Goal: Task Accomplishment & Management: Complete application form

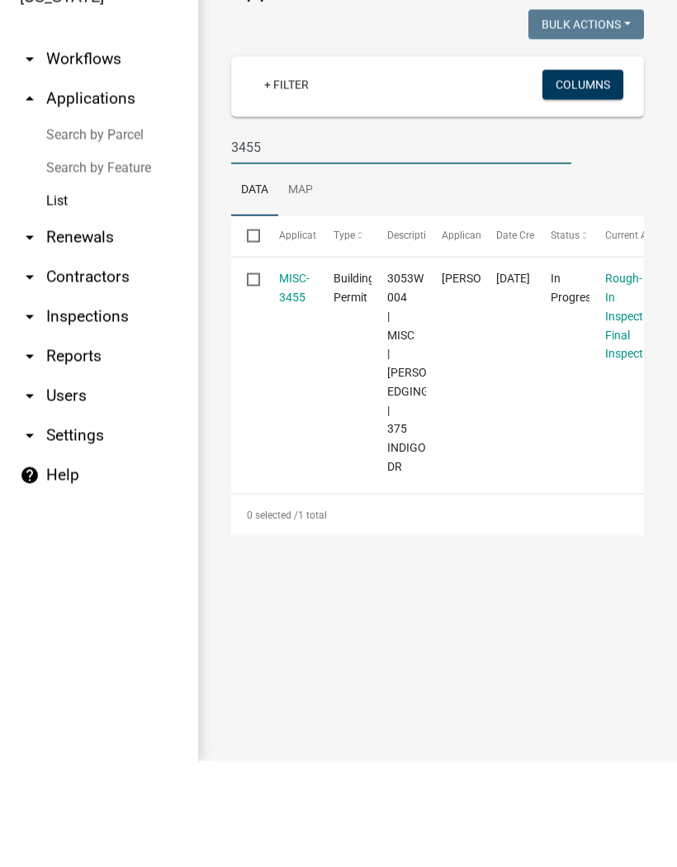
type input "3455"
click at [301, 377] on link "MISC-3455" at bounding box center [294, 393] width 31 height 32
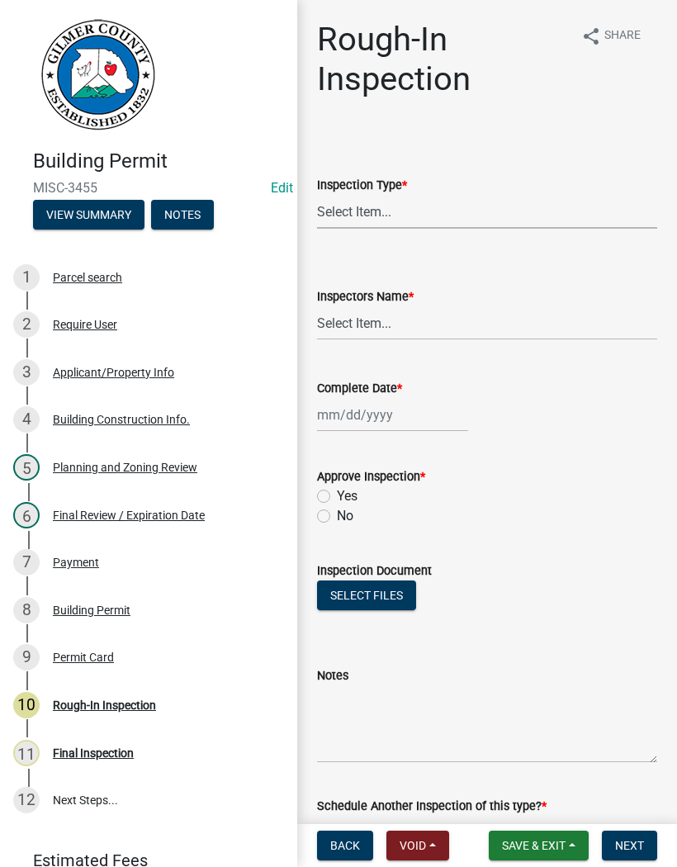
click at [405, 212] on select "Select Item... Rough-In" at bounding box center [487, 212] width 340 height 34
select select "c2274688-245b-4474-aeed-1009256ef604"
click at [367, 314] on select "Select Item... [PERSON_NAME] ([PERSON_NAME]) [PERSON_NAME] ([PERSON_NAME]) Engi…" at bounding box center [487, 323] width 340 height 34
click at [394, 335] on select "Select Item... [PERSON_NAME] ([PERSON_NAME]) [PERSON_NAME] ([PERSON_NAME]) Engi…" at bounding box center [487, 323] width 340 height 34
select select "8dfc8809-68b2-4bc3-a0d1-6f7e000e7487"
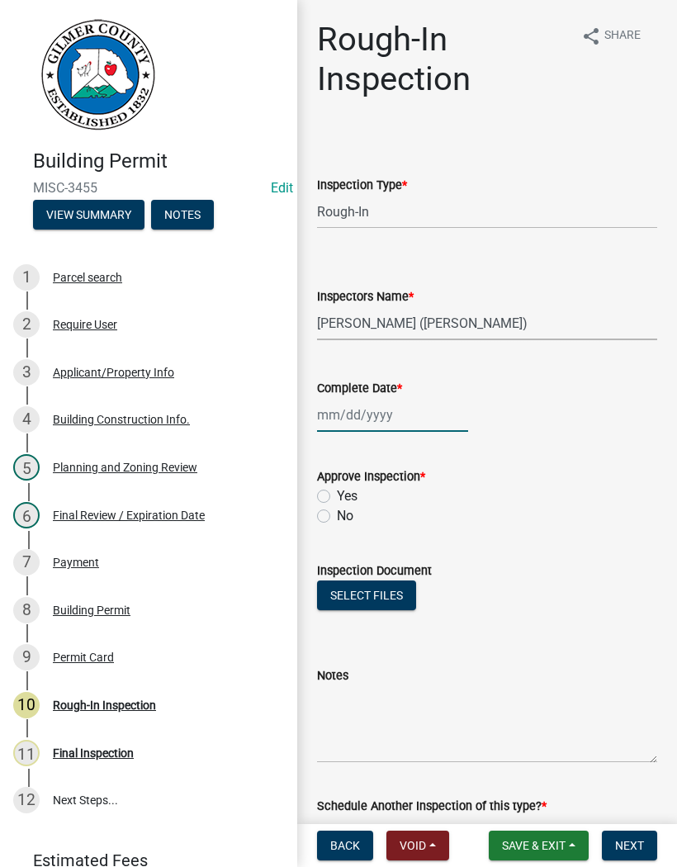
click at [359, 417] on div at bounding box center [392, 415] width 151 height 34
select select "9"
select select "2025"
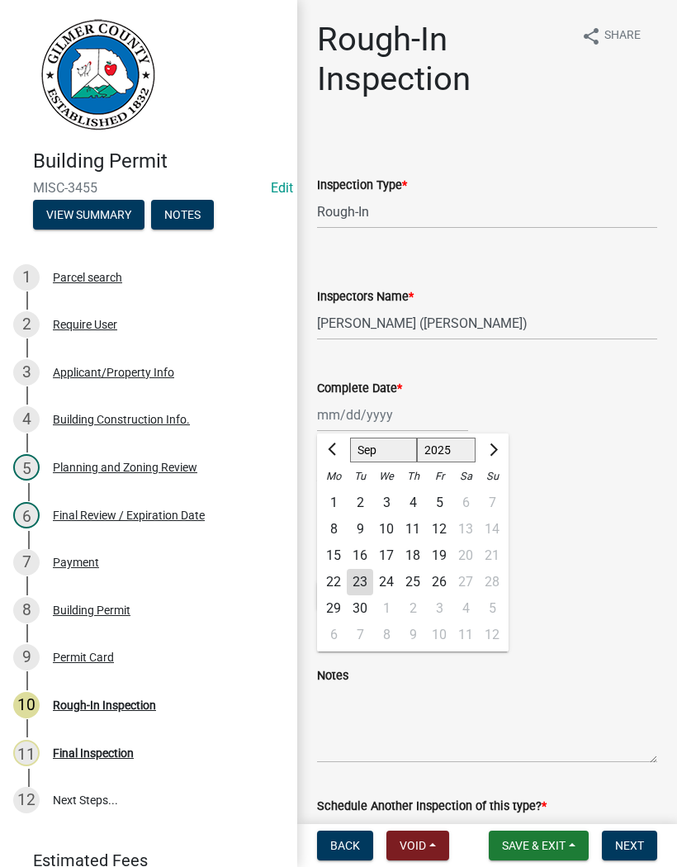
click at [364, 584] on div "23" at bounding box center [360, 582] width 26 height 26
type input "[DATE]"
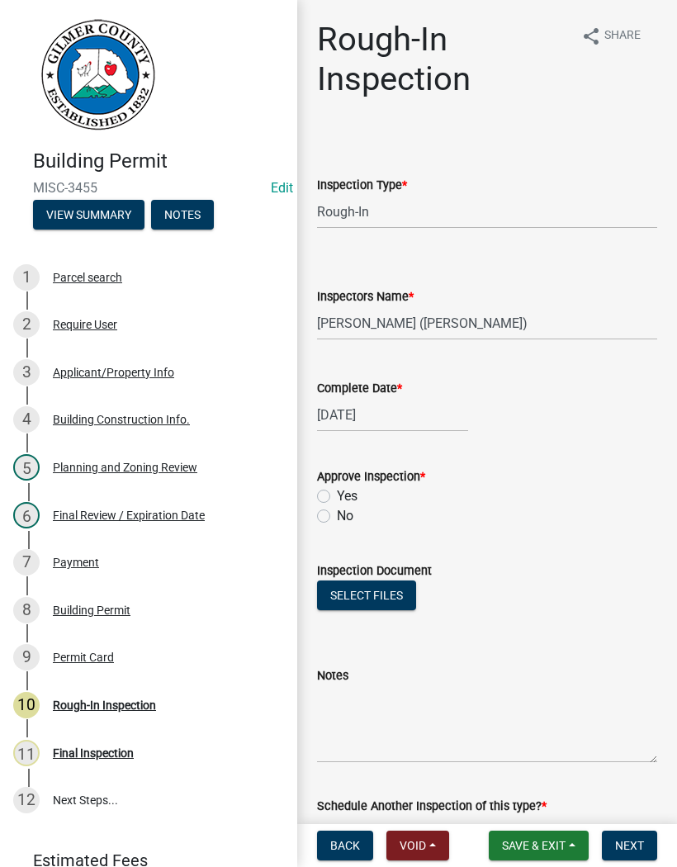
click at [338, 496] on label "Yes" at bounding box center [347, 496] width 21 height 20
click at [338, 496] on input "Yes" at bounding box center [342, 491] width 11 height 11
radio input "true"
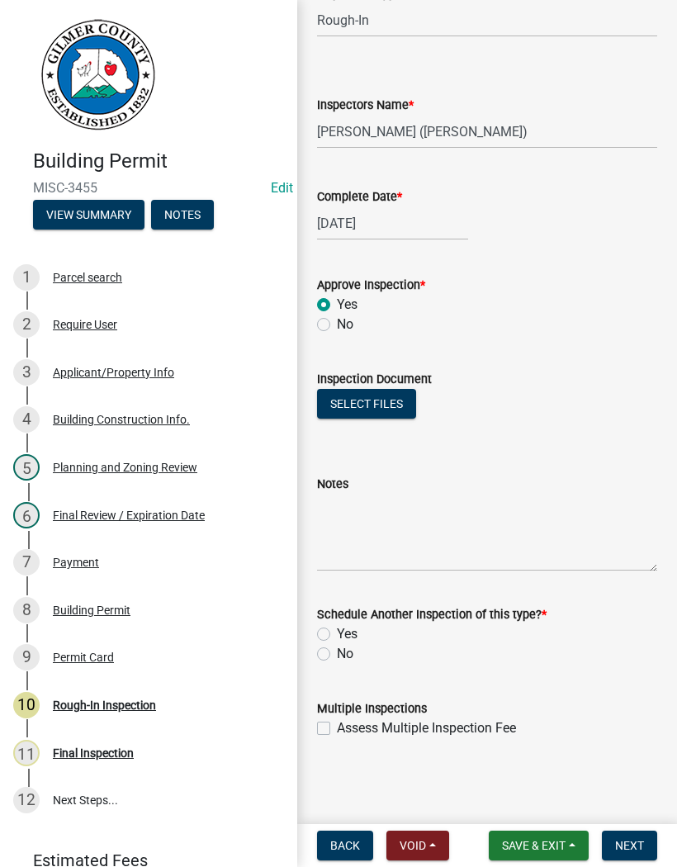
scroll to position [192, 0]
click at [337, 658] on label "No" at bounding box center [345, 654] width 17 height 20
click at [337, 655] on input "No" at bounding box center [342, 649] width 11 height 11
radio input "true"
click at [630, 845] on span "Next" at bounding box center [629, 845] width 29 height 13
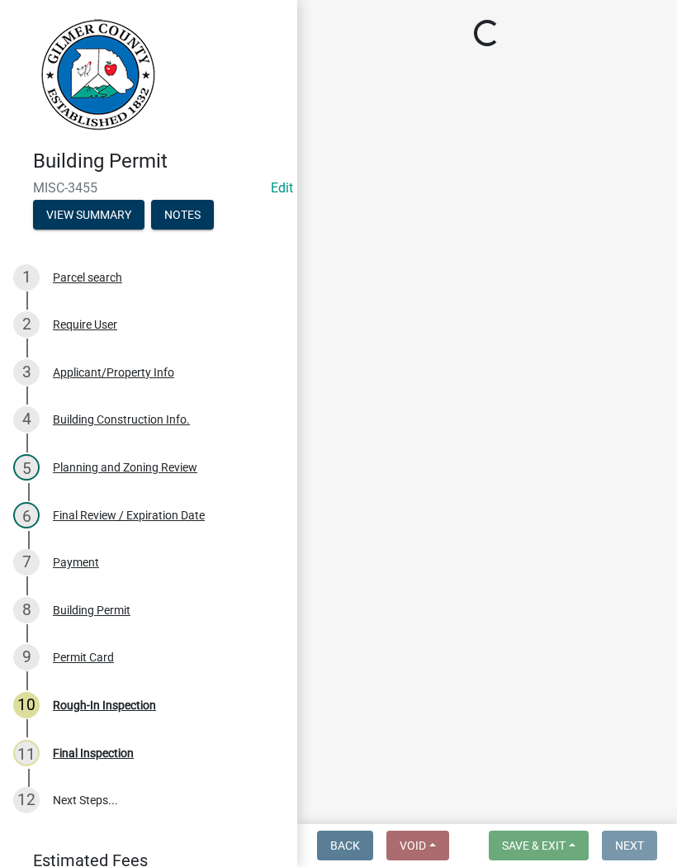
scroll to position [0, 0]
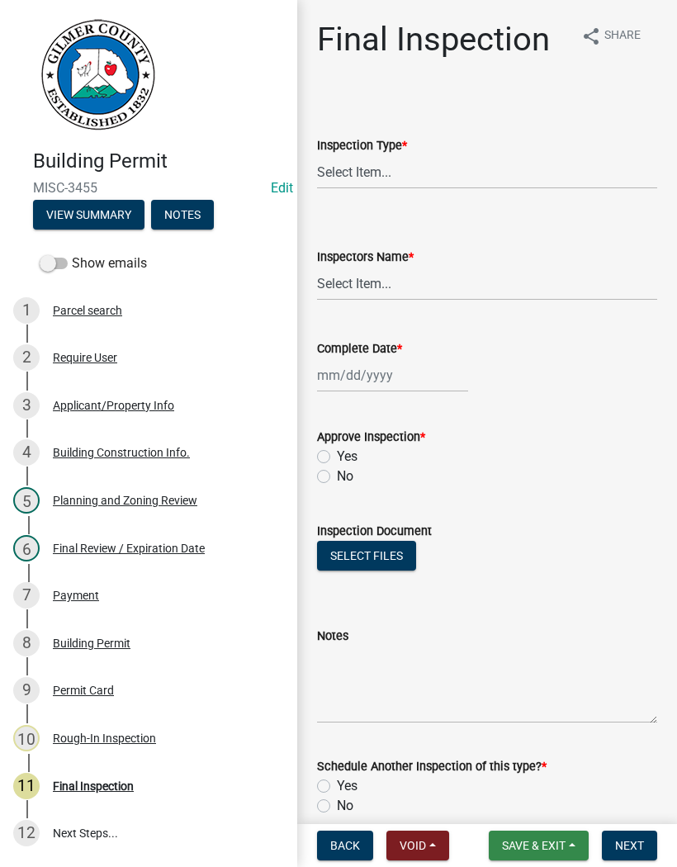
click at [548, 839] on span "Save & Exit" at bounding box center [534, 845] width 64 height 13
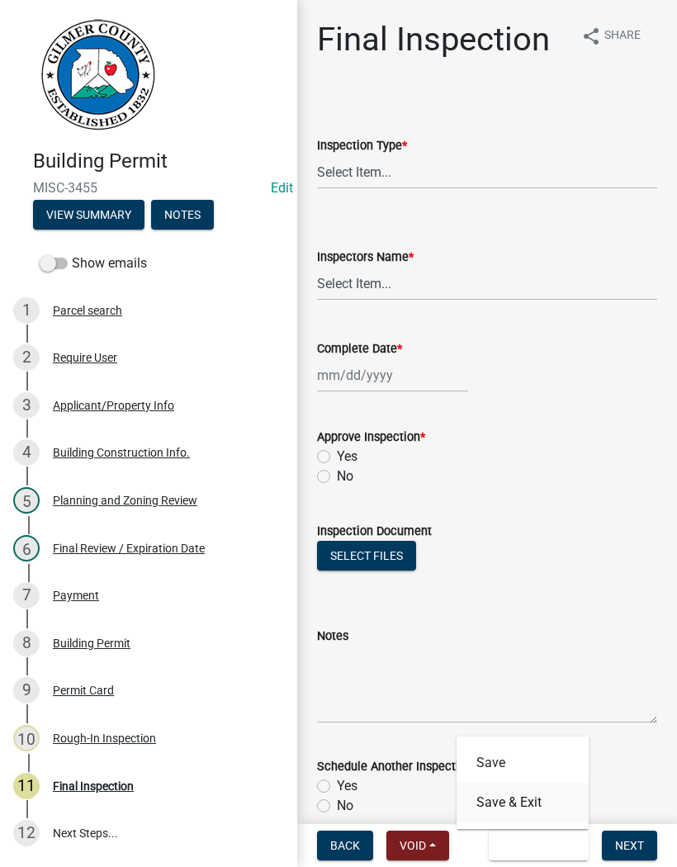
click at [528, 803] on button "Save & Exit" at bounding box center [522, 803] width 132 height 40
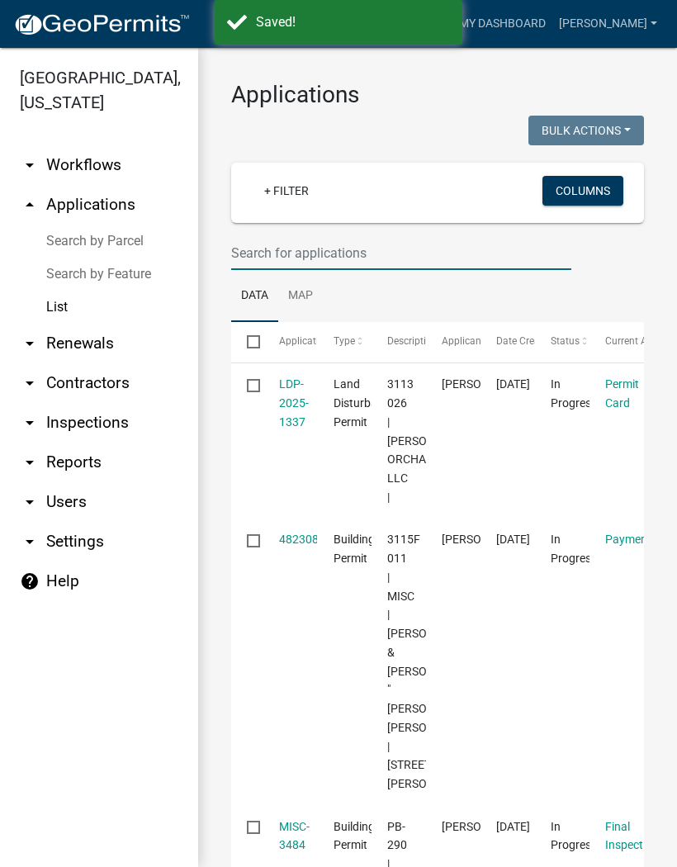
click at [252, 260] on input "text" at bounding box center [401, 253] width 340 height 34
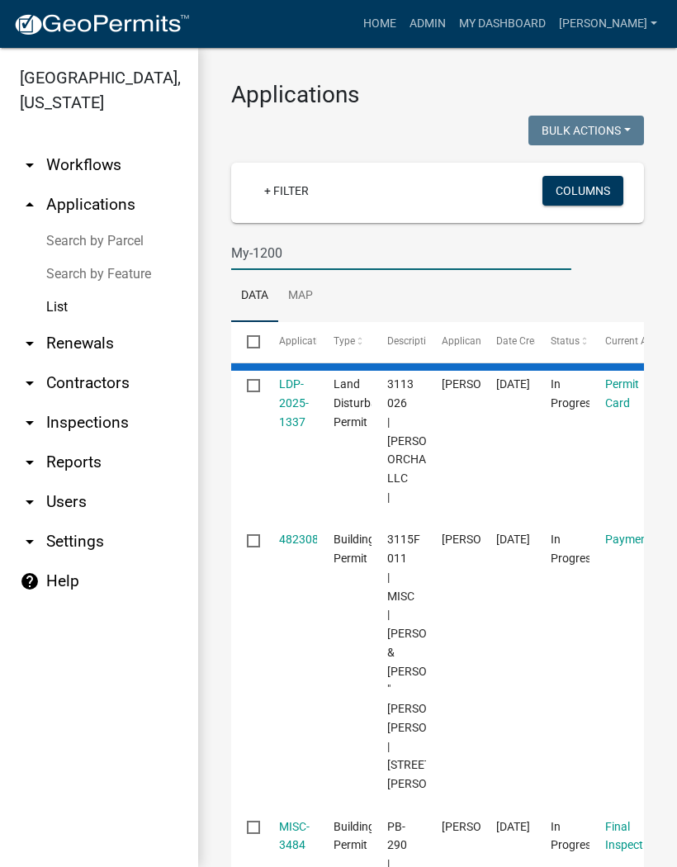
click at [248, 255] on input "My-1200" at bounding box center [401, 253] width 340 height 34
click at [253, 257] on input "My-1200" at bounding box center [401, 253] width 340 height 34
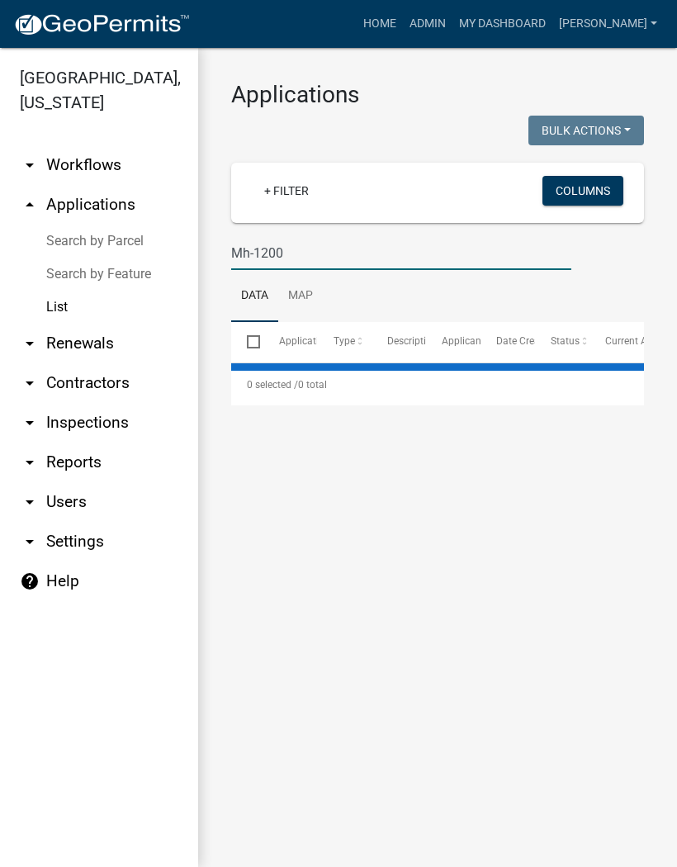
click at [319, 255] on input "Mh-1200" at bounding box center [401, 253] width 340 height 34
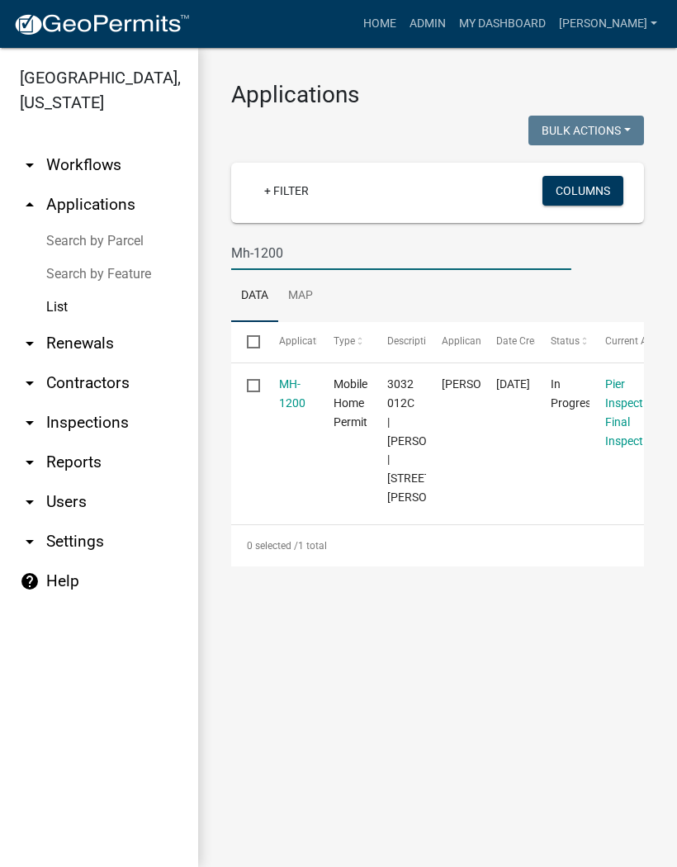
type input "Mh-1200"
click at [318, 390] on datatable-body-cell "Mobile Home Permit" at bounding box center [344, 440] width 54 height 155
click at [294, 400] on link "MH-1200" at bounding box center [292, 393] width 26 height 32
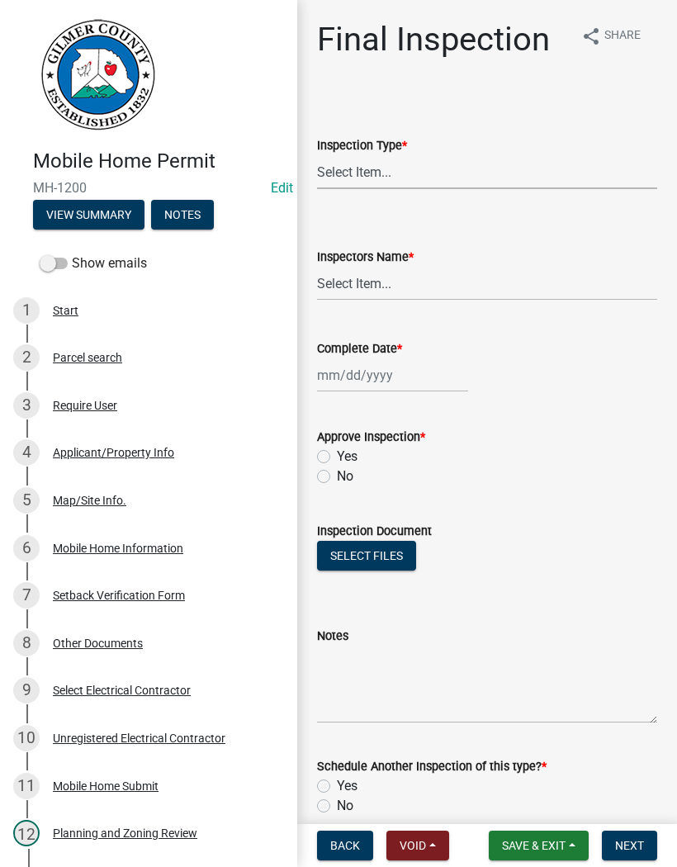
click at [373, 171] on select "Select Item... Final" at bounding box center [487, 172] width 340 height 34
select select "68ea9506-92d8-4c77-854c-a0c5738c2580"
click at [351, 280] on select "Select Item... [PERSON_NAME] ([PERSON_NAME]) [PERSON_NAME] ([PERSON_NAME]) Engi…" at bounding box center [487, 284] width 340 height 34
select select "8dfc8809-68b2-4bc3-a0d1-6f7e000e7487"
click at [367, 376] on div at bounding box center [392, 375] width 151 height 34
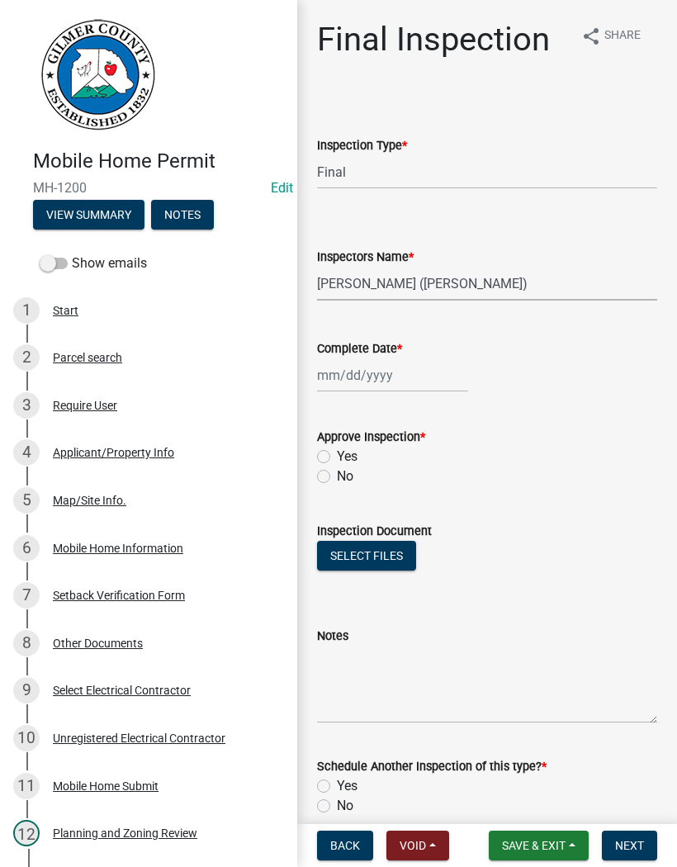
select select "9"
select select "2025"
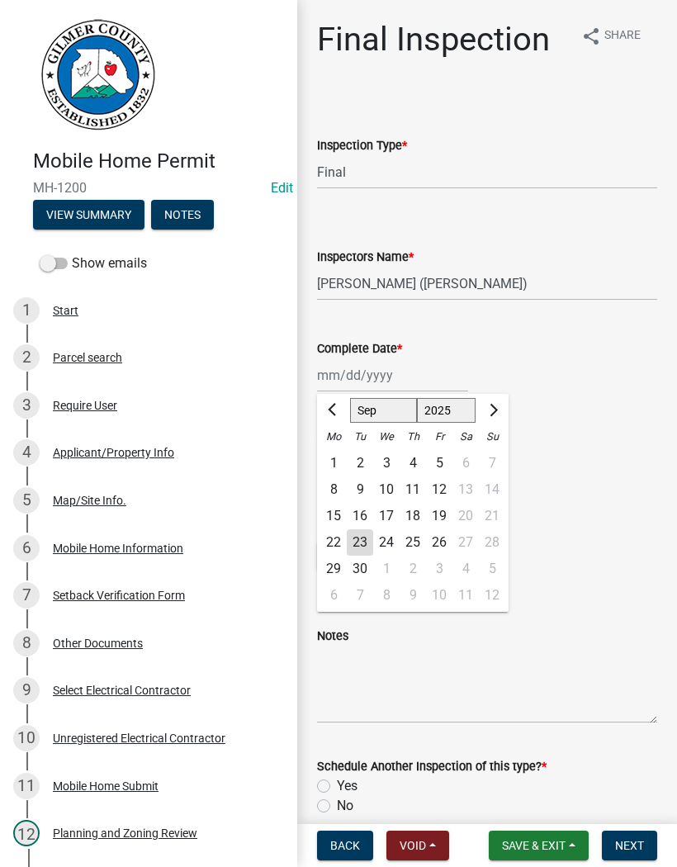
click at [365, 541] on div "23" at bounding box center [360, 542] width 26 height 26
type input "[DATE]"
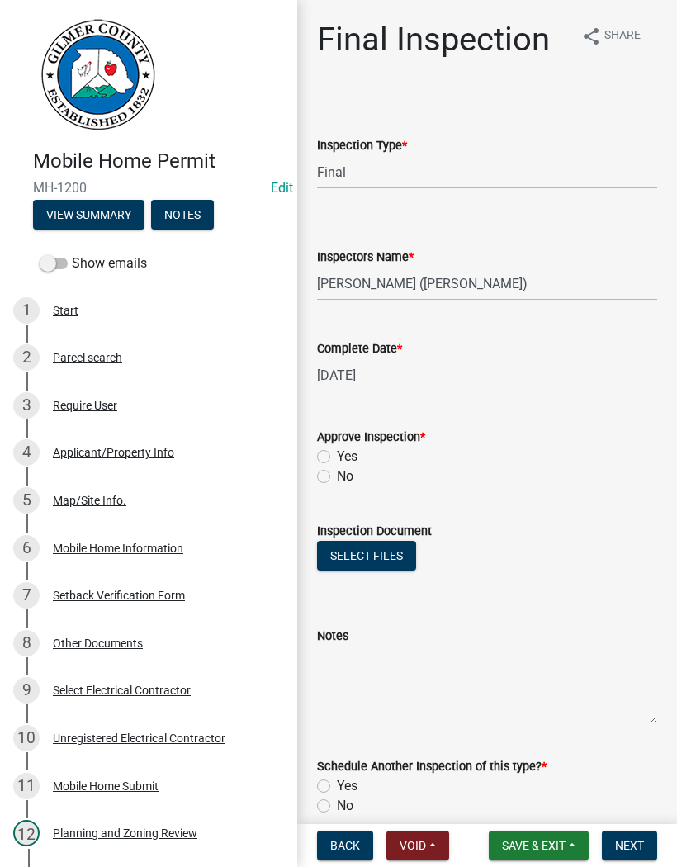
click at [337, 461] on label "Yes" at bounding box center [347, 457] width 21 height 20
click at [337, 457] on input "Yes" at bounding box center [342, 452] width 11 height 11
radio input "true"
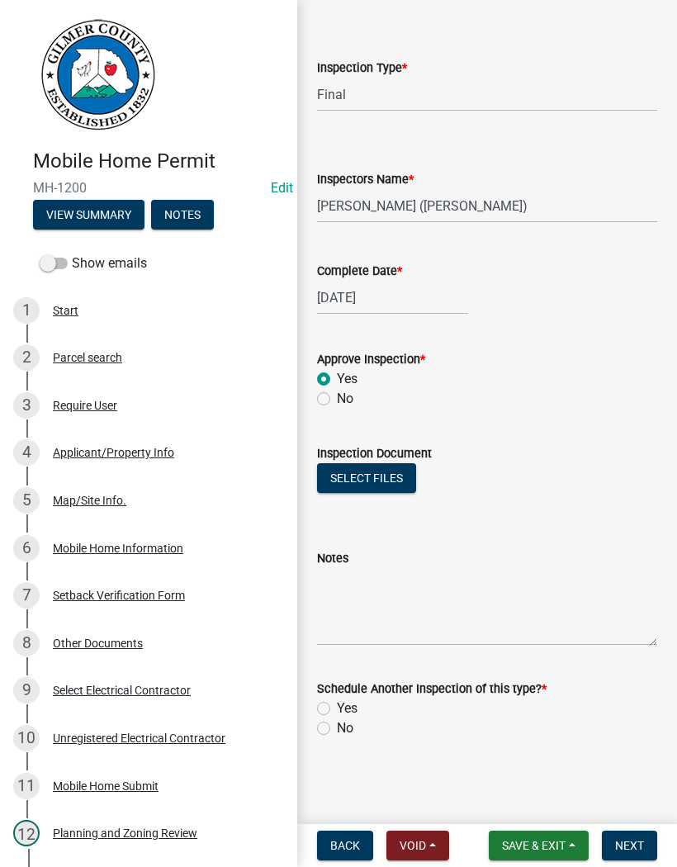
scroll to position [78, 0]
click at [337, 732] on label "No" at bounding box center [345, 728] width 17 height 20
click at [337, 729] on input "No" at bounding box center [342, 723] width 11 height 11
radio input "true"
click at [626, 844] on span "Next" at bounding box center [629, 845] width 29 height 13
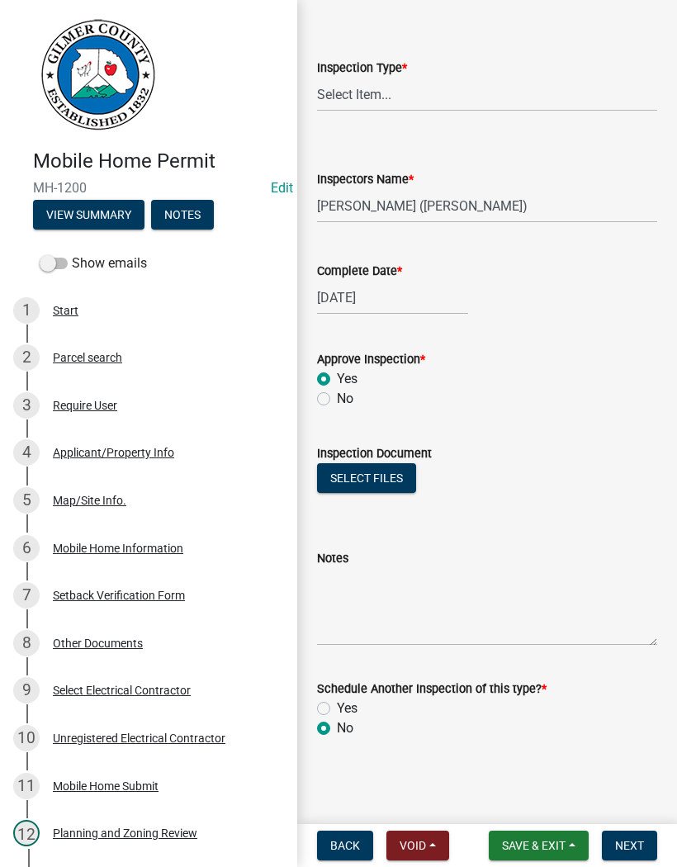
scroll to position [0, 0]
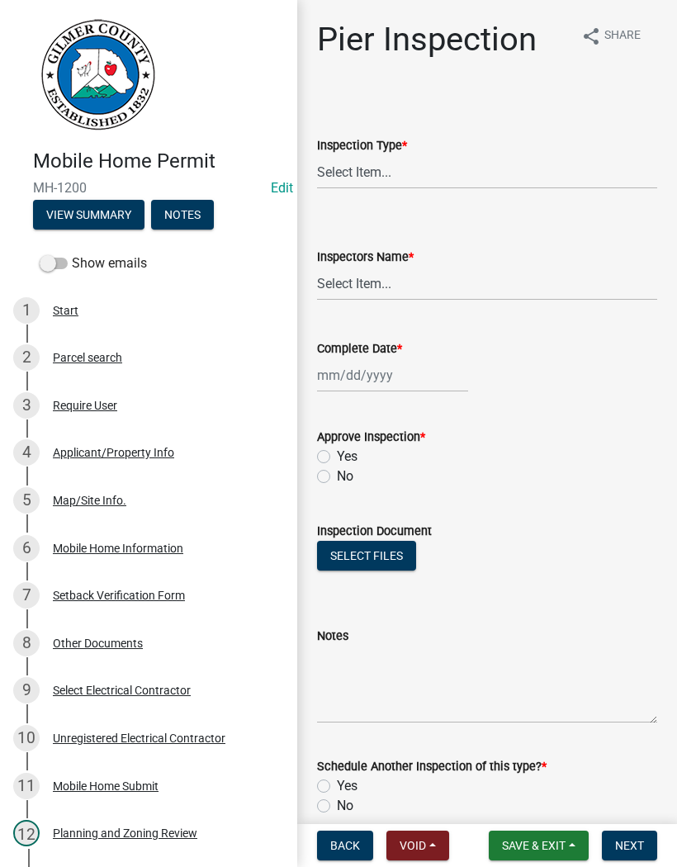
click at [551, 849] on span "Save & Exit" at bounding box center [534, 845] width 64 height 13
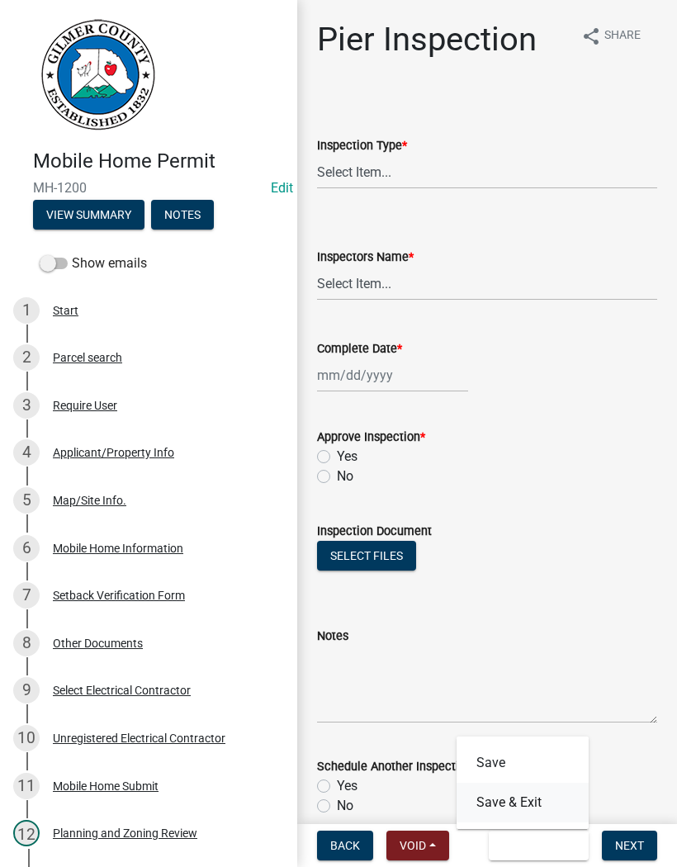
click at [528, 816] on button "Save & Exit" at bounding box center [522, 803] width 132 height 40
